Goal: Information Seeking & Learning: Understand process/instructions

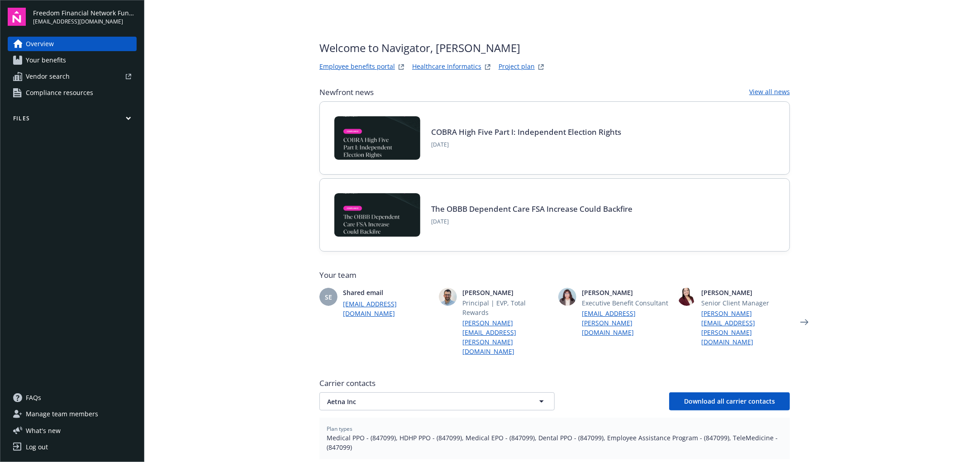
click at [349, 64] on link "Employee benefits portal" at bounding box center [357, 67] width 76 height 11
click at [519, 64] on link "Project plan" at bounding box center [517, 67] width 36 height 11
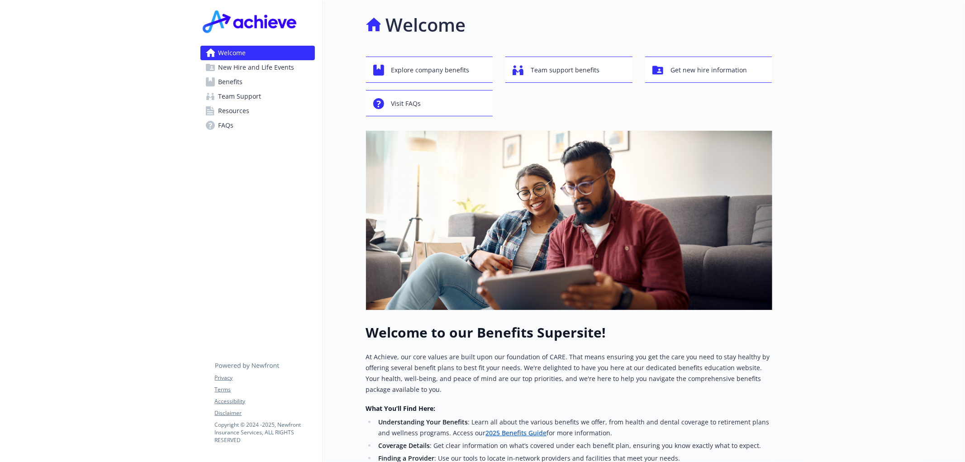
click at [232, 109] on span "Resources" at bounding box center [234, 111] width 31 height 14
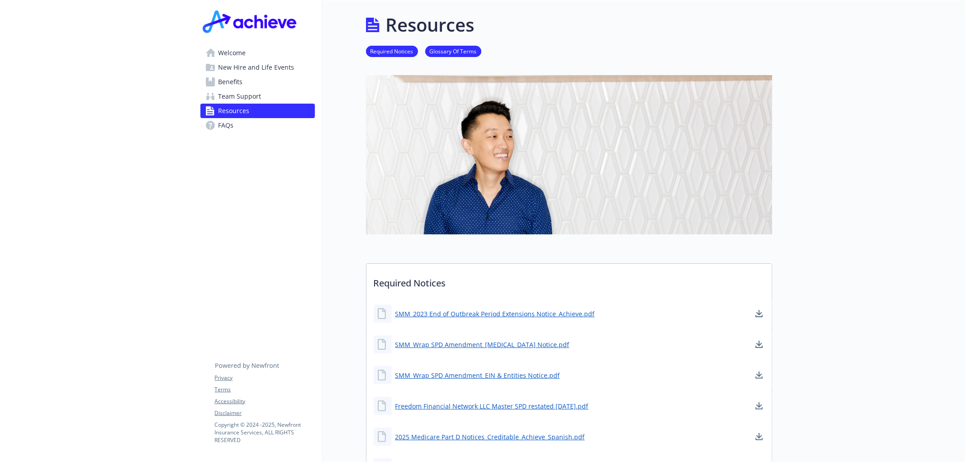
click at [236, 97] on span "Team Support" at bounding box center [240, 96] width 43 height 14
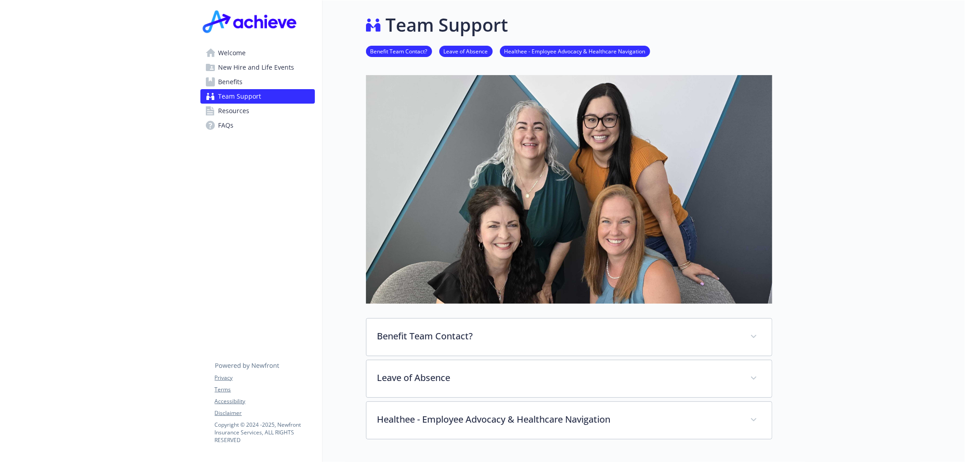
scroll to position [163, 0]
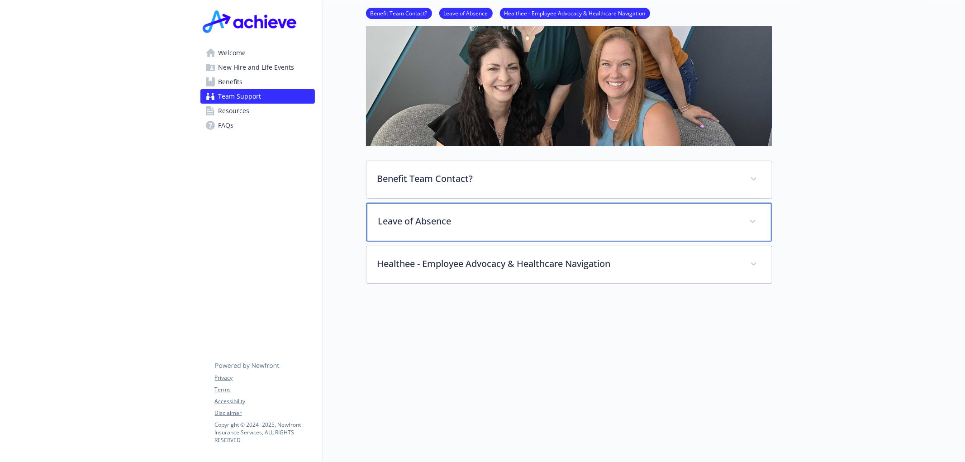
click at [740, 219] on div "Leave of Absence" at bounding box center [568, 222] width 405 height 39
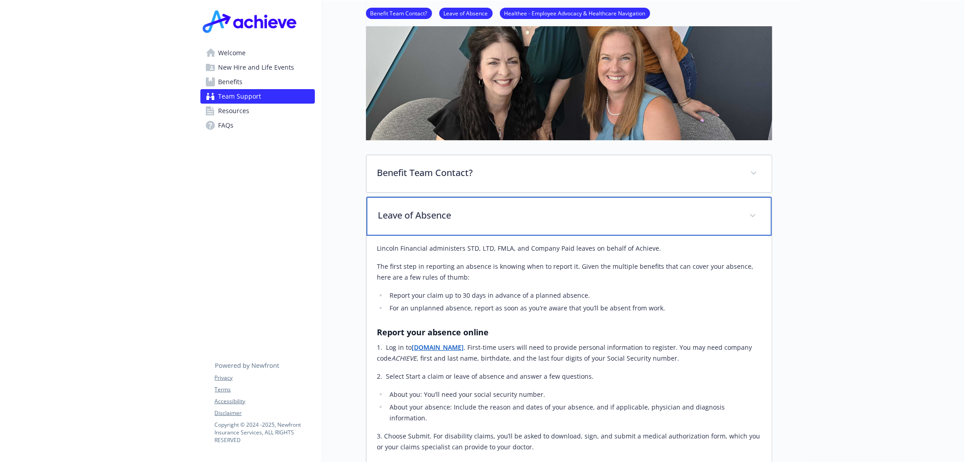
click at [740, 219] on div "Leave of Absence" at bounding box center [568, 216] width 405 height 39
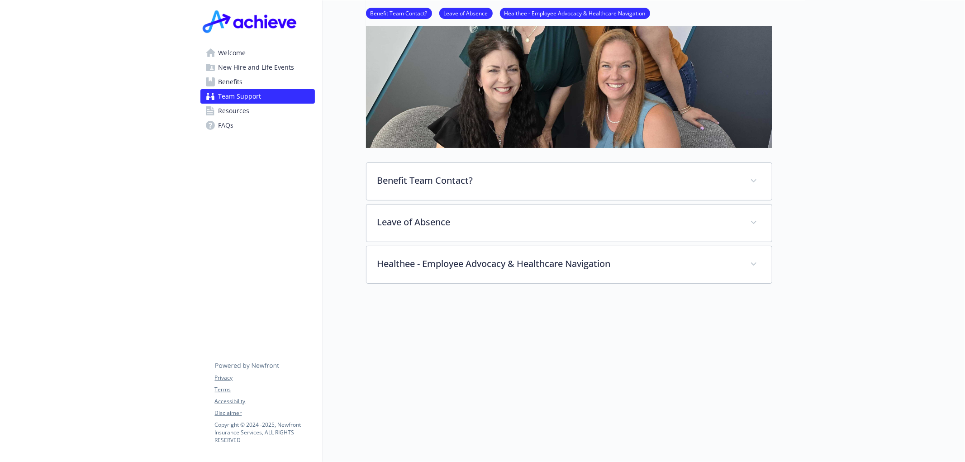
click at [238, 111] on span "Resources" at bounding box center [234, 111] width 31 height 14
